Goal: Check status: Check status

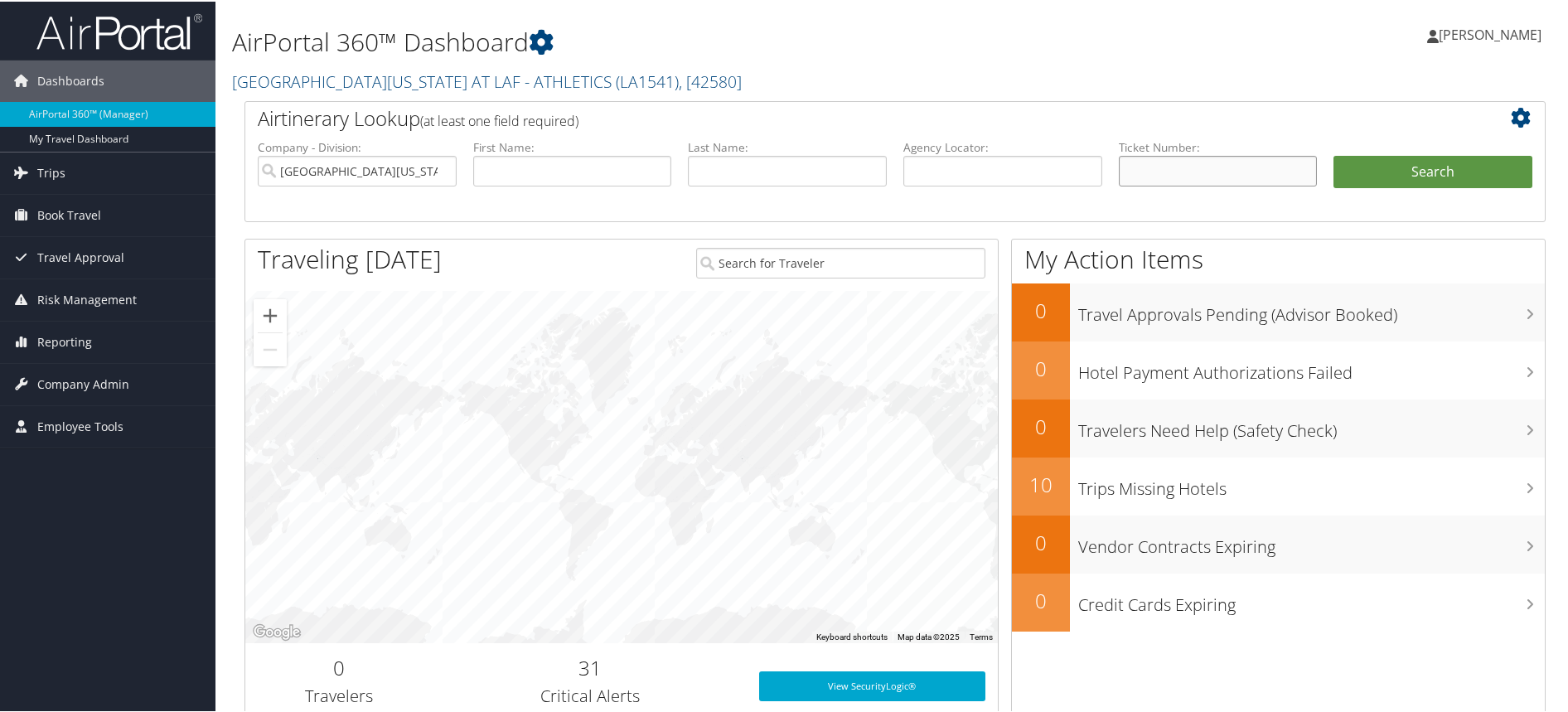
click at [1162, 163] on input "text" at bounding box center [1218, 170] width 199 height 31
paste input "8900897684450"
type input "8900897684450"
click at [1416, 171] on button "Search" at bounding box center [1433, 171] width 199 height 33
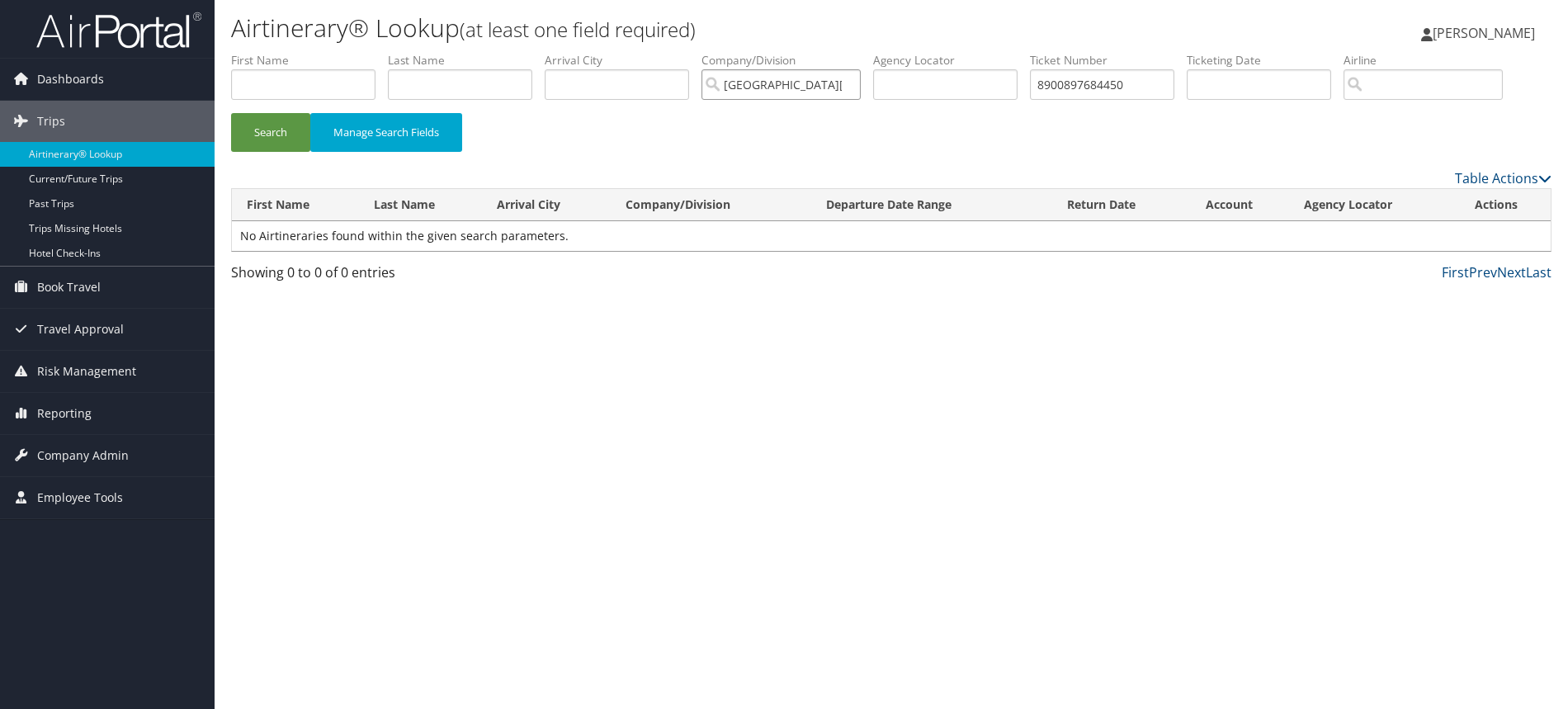
click at [855, 80] on input "[GEOGRAPHIC_DATA][US_STATE] AT LAF - ATHLETICS" at bounding box center [782, 84] width 159 height 30
click at [272, 131] on button "Search" at bounding box center [271, 132] width 80 height 39
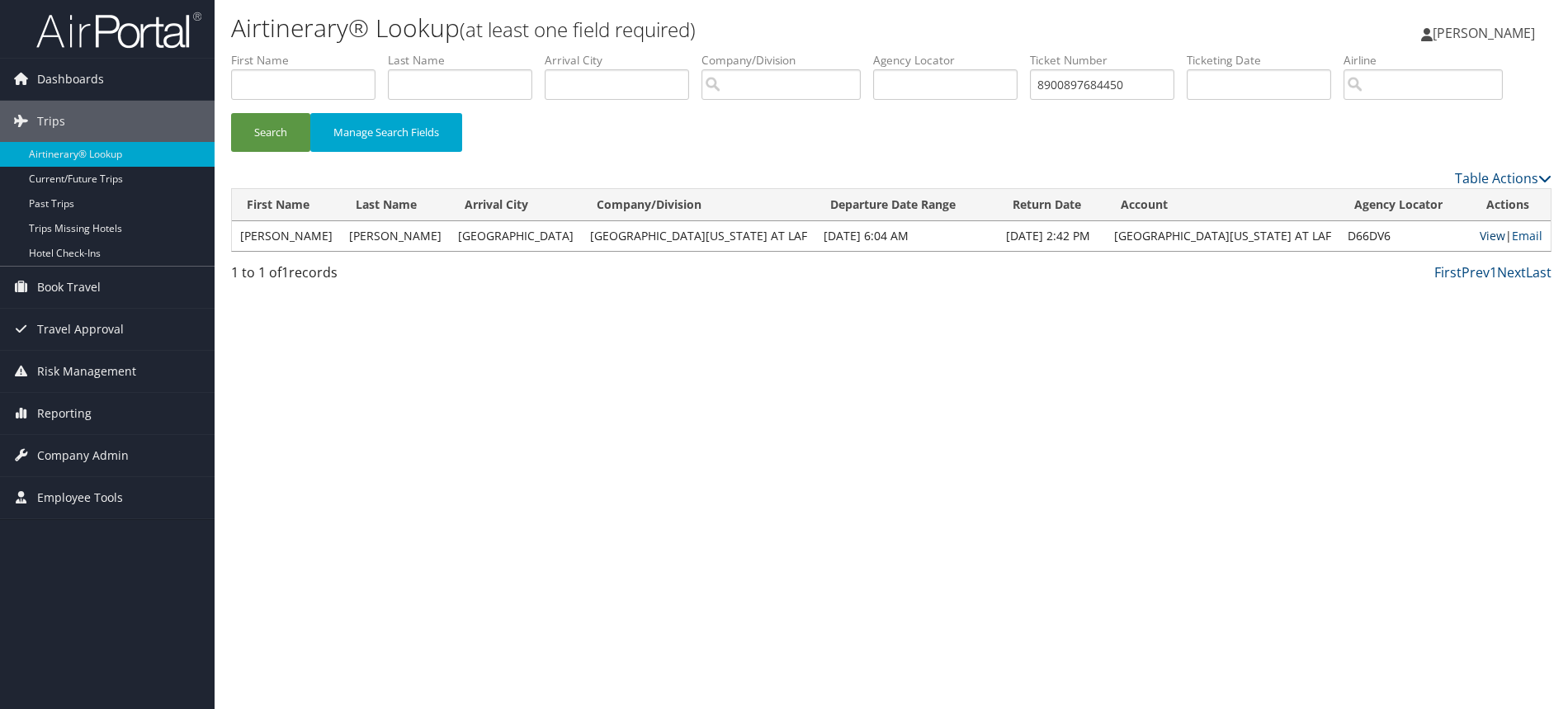
click at [1484, 232] on link "View" at bounding box center [1492, 235] width 26 height 16
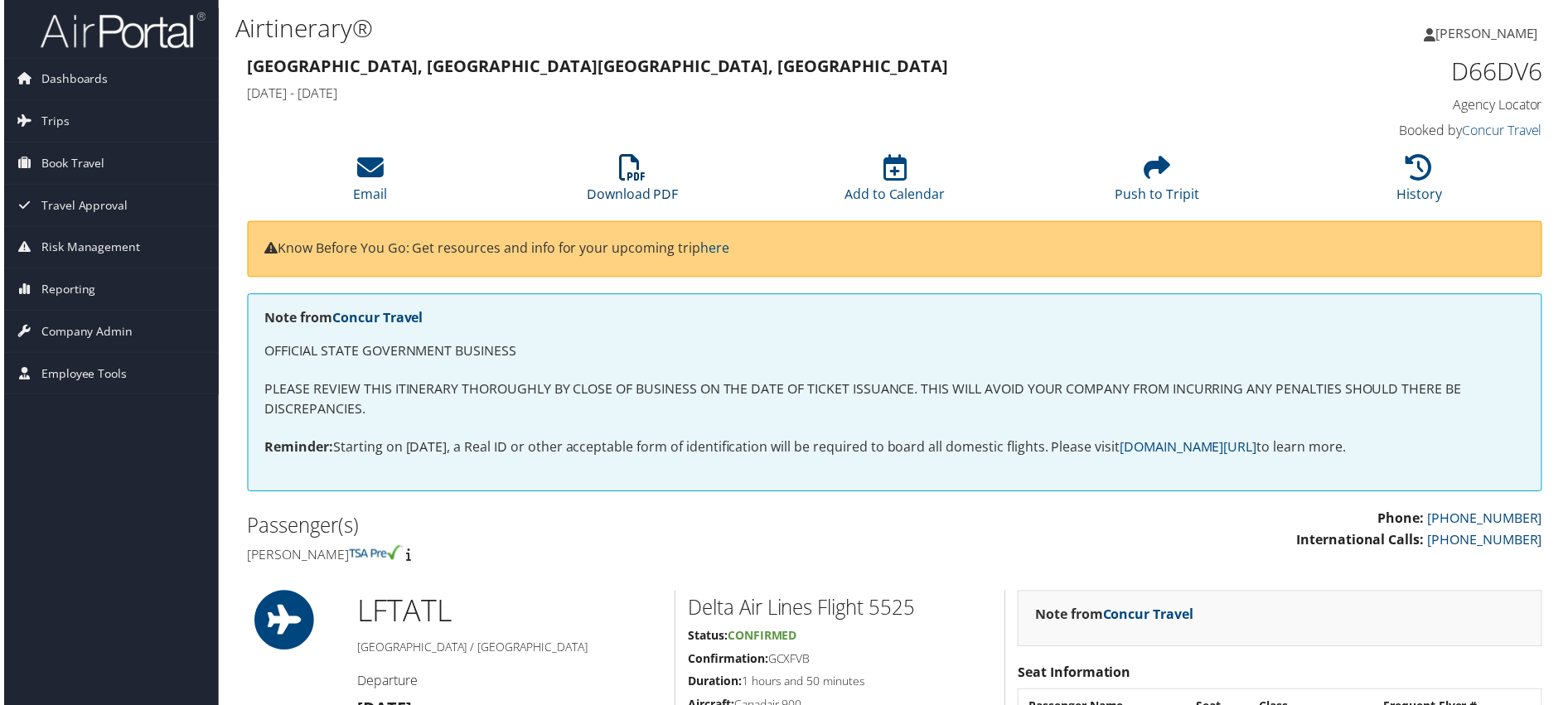
click at [632, 182] on icon at bounding box center [632, 169] width 27 height 27
